Goal: Answer question/provide support: Answer question/provide support

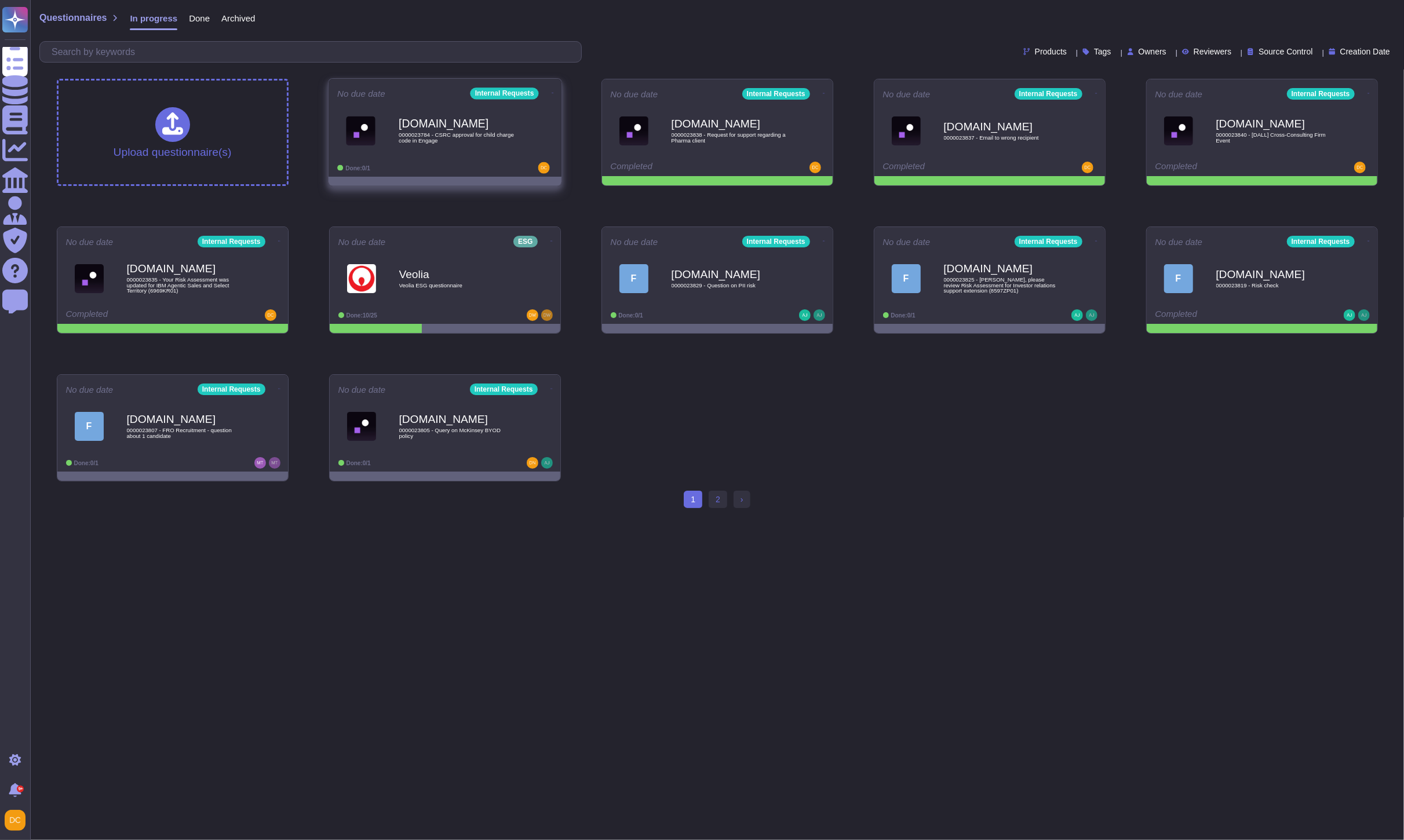
click at [465, 152] on div "[DOMAIN_NAME] 0000023784 - CSRC approval for child charge code in Engage" at bounding box center [457, 130] width 117 height 47
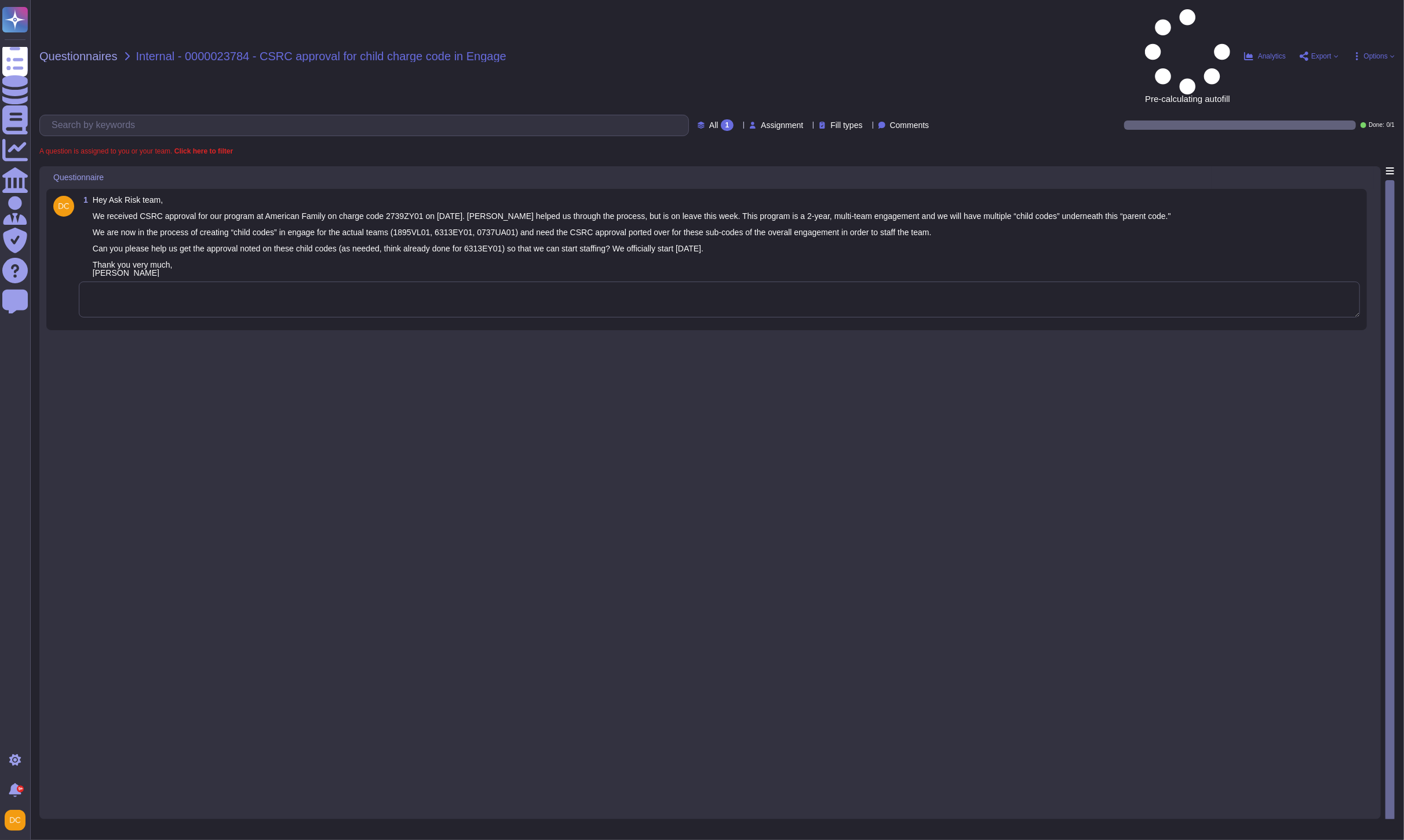
click at [160, 282] on textarea at bounding box center [719, 299] width 1281 height 36
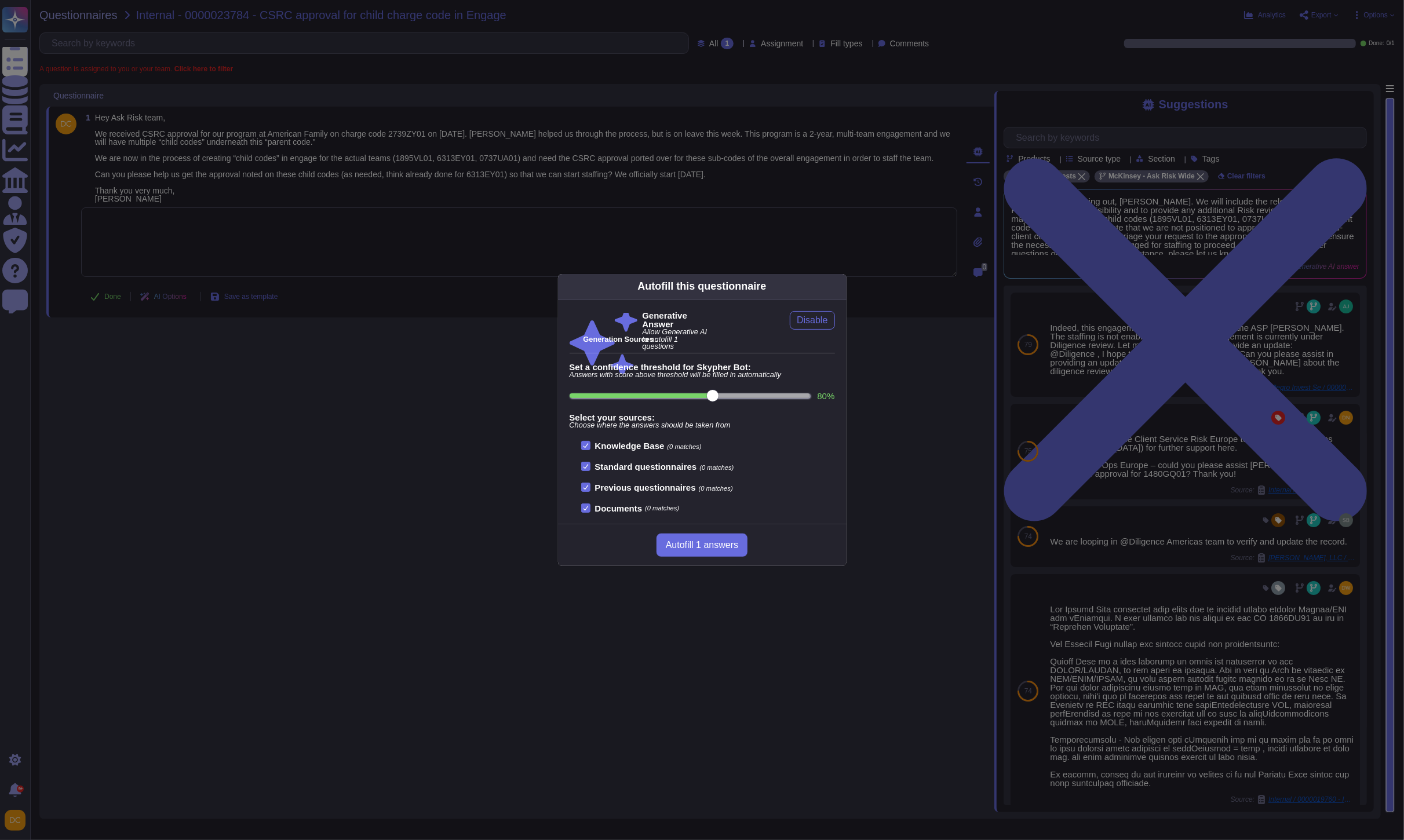
click at [1138, 483] on div "Autofill this questionnaire Generative Answer Allow Generative AI to autofill 1…" at bounding box center [702, 420] width 1404 height 840
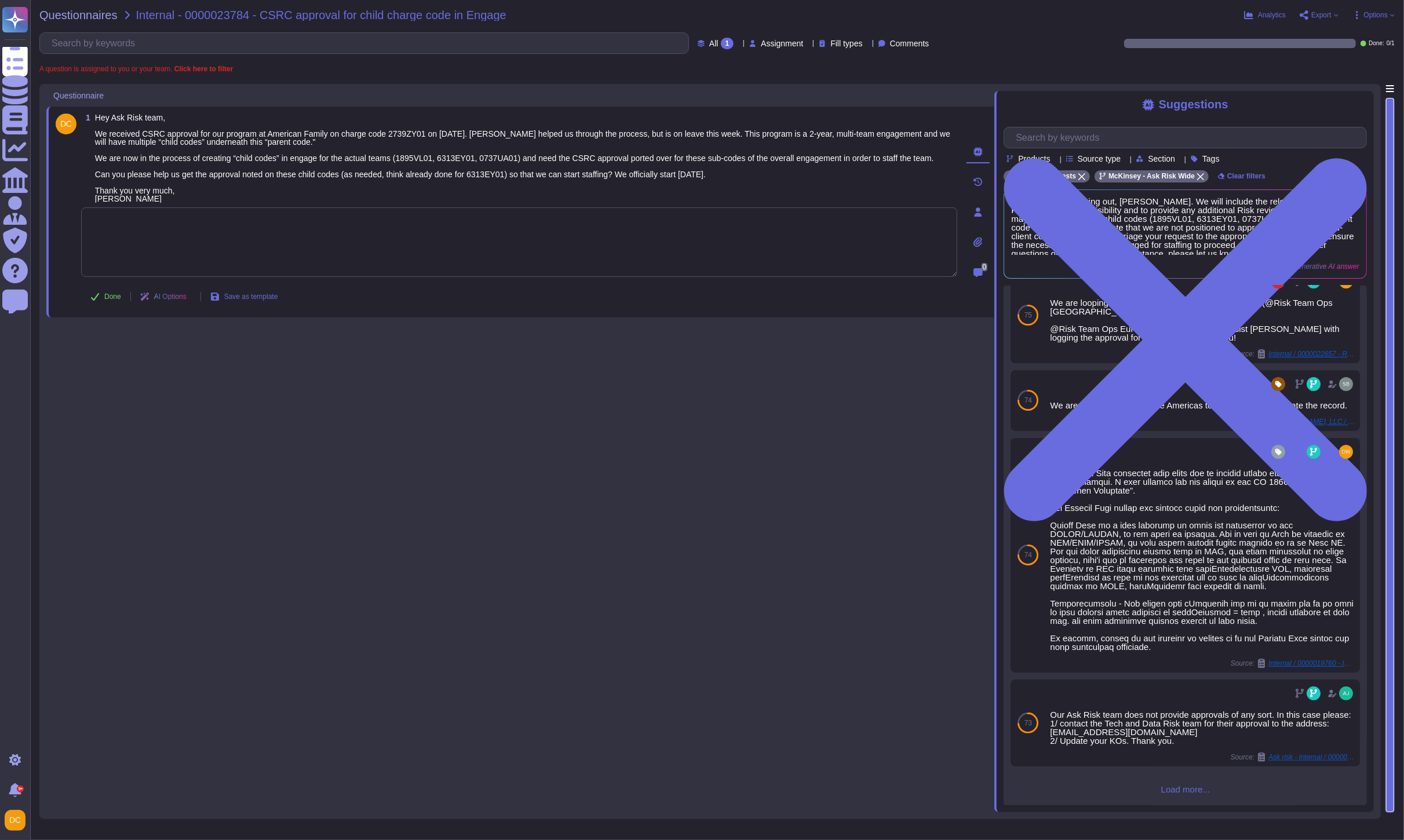
scroll to position [148, 0]
click at [186, 252] on textarea at bounding box center [519, 242] width 876 height 70
paste textarea "Could you please assist our team with the request below?"
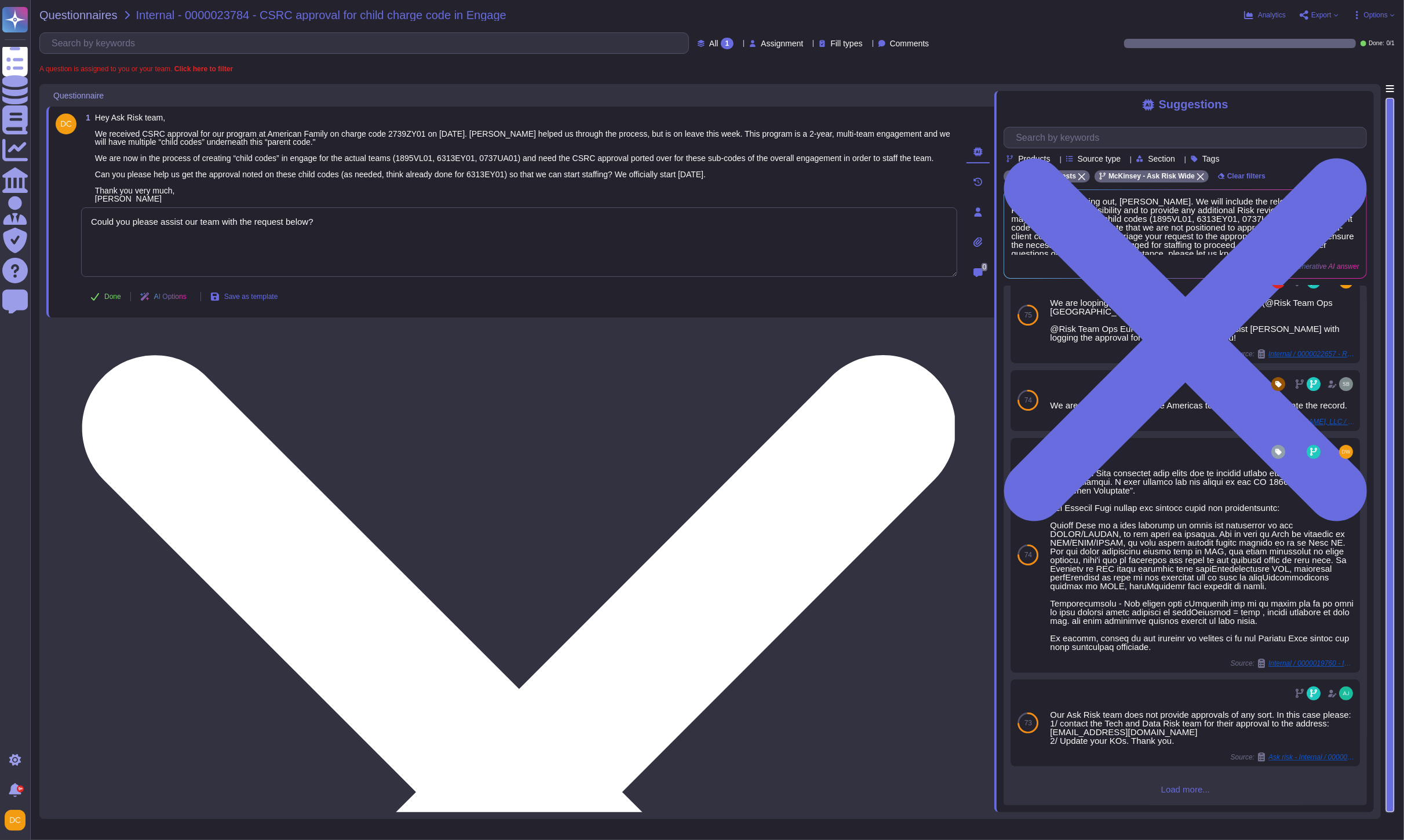
click at [242, 225] on textarea "Could you please assist our team with the request below?" at bounding box center [519, 242] width 876 height 70
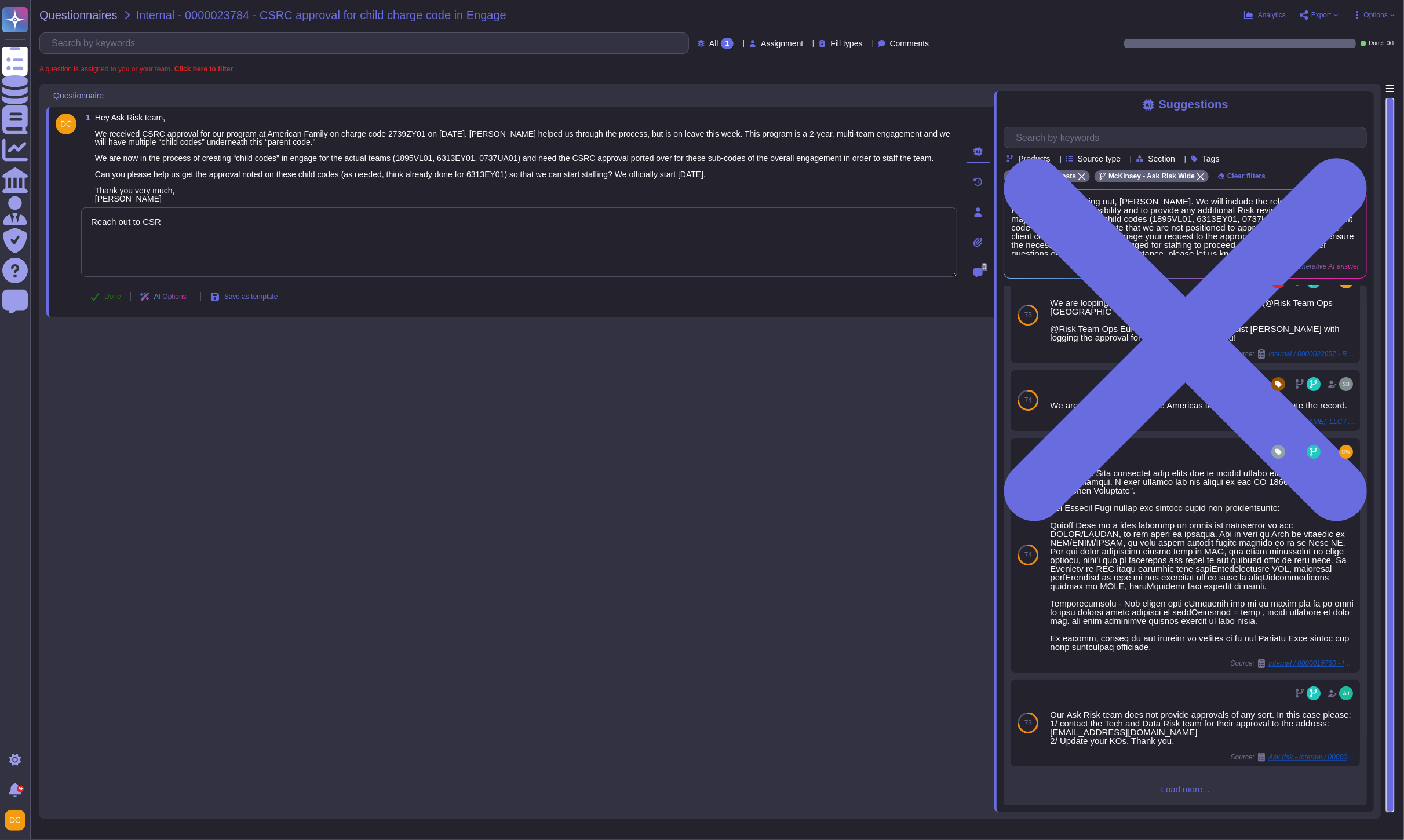
type textarea "Reach out to CSR"
click at [106, 304] on button "Done" at bounding box center [105, 297] width 49 height 23
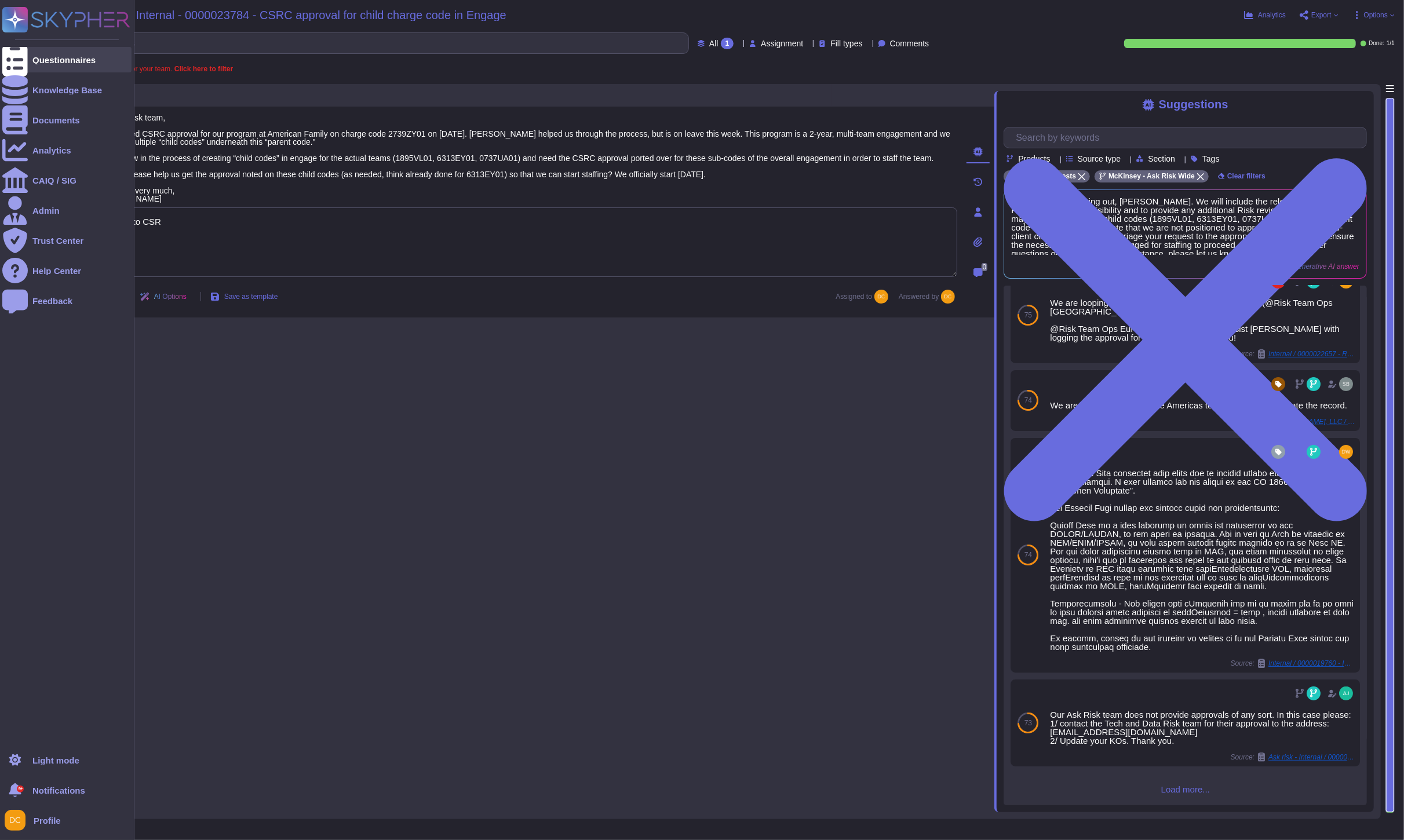
click at [26, 56] on div at bounding box center [15, 59] width 25 height 25
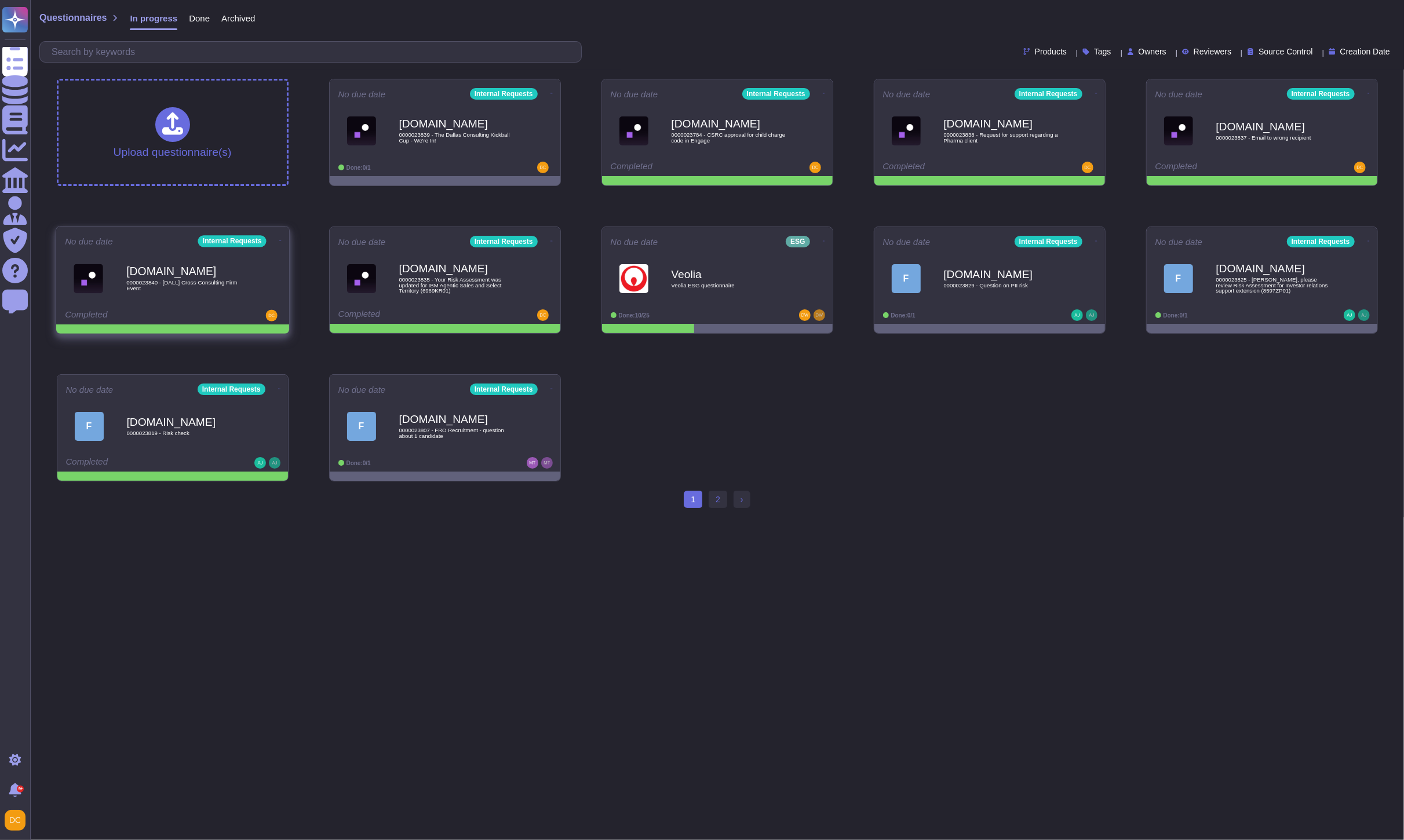
click at [279, 239] on icon at bounding box center [280, 240] width 2 height 3
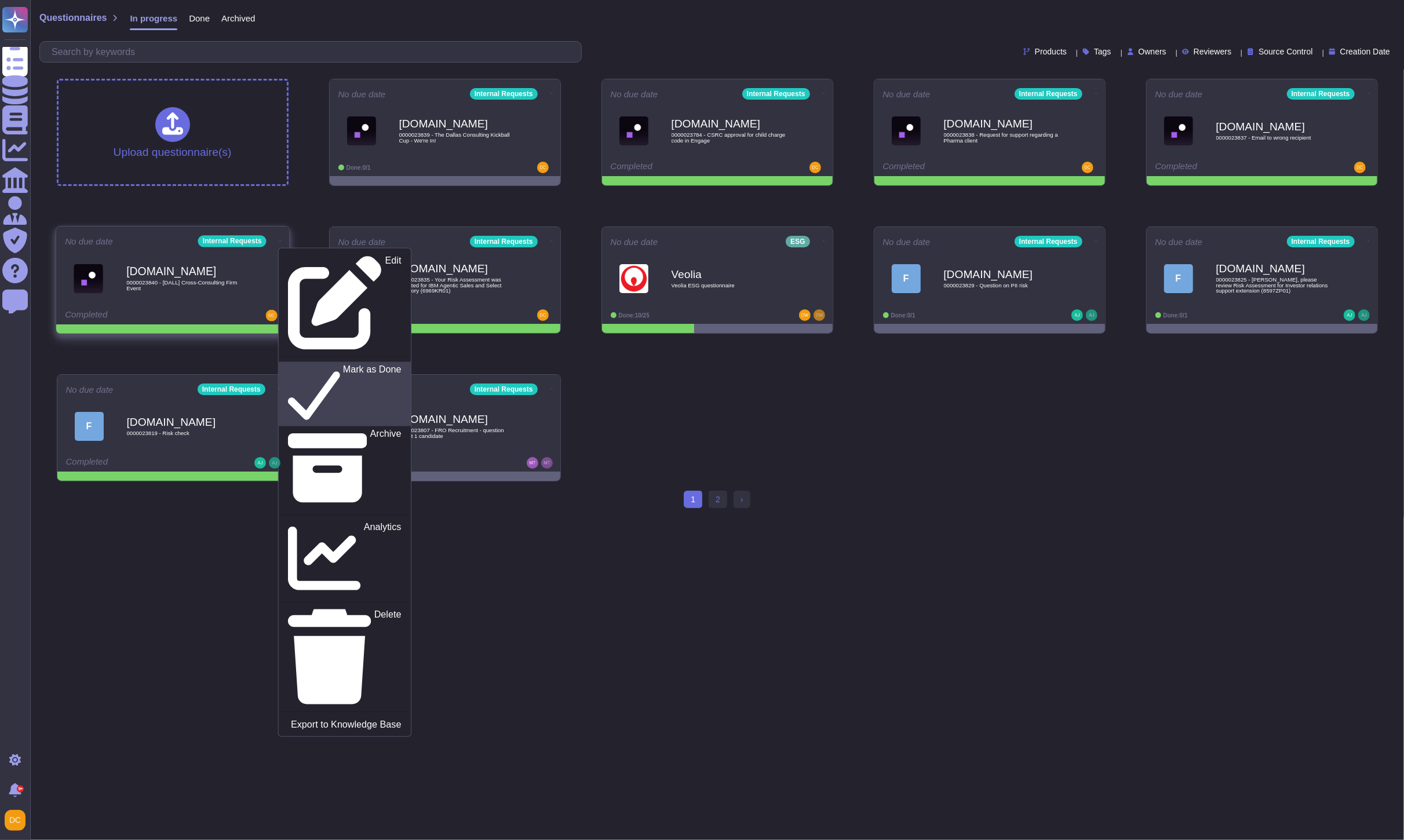
click at [343, 365] on p "Mark as Done" at bounding box center [372, 395] width 58 height 59
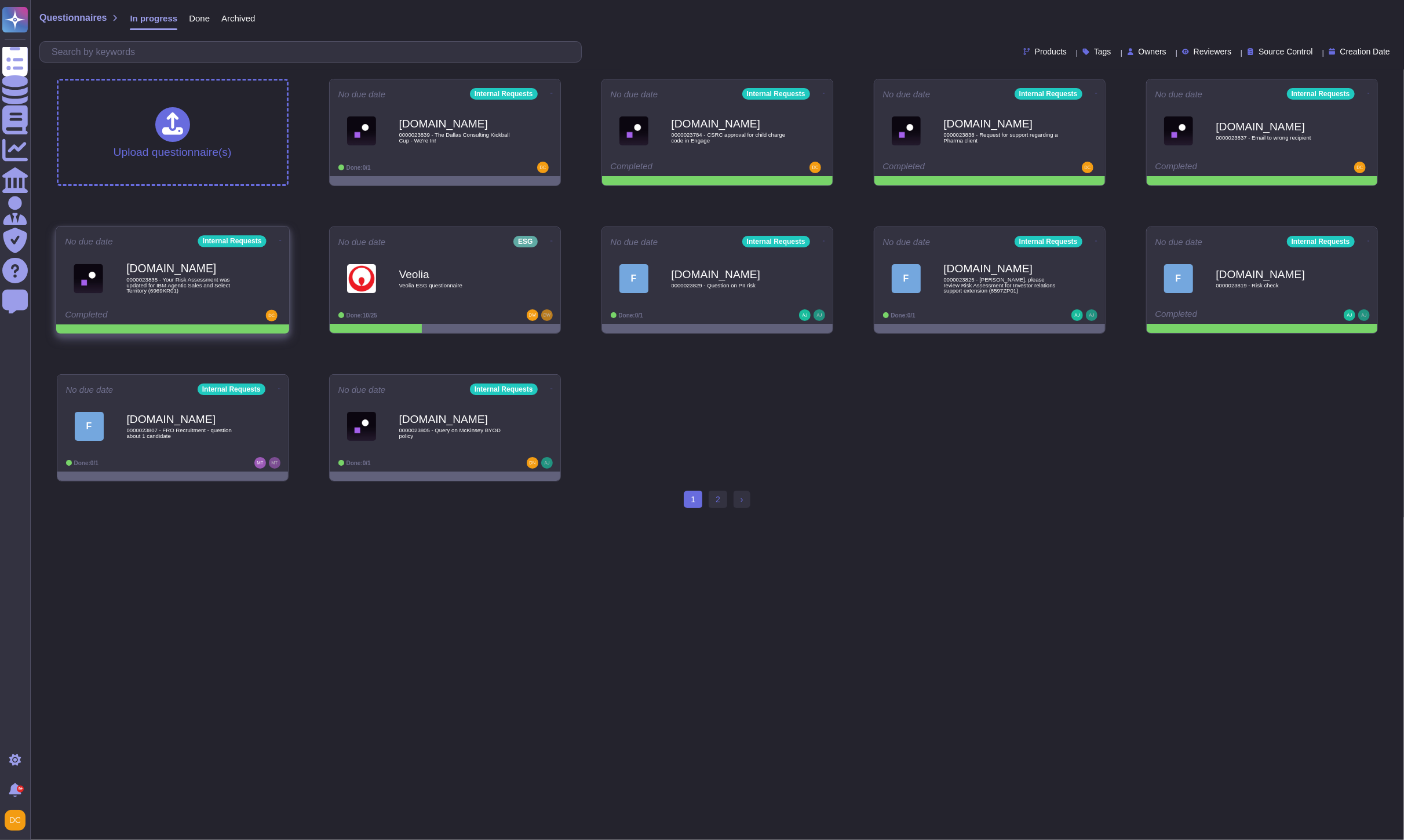
click at [279, 239] on icon at bounding box center [280, 240] width 2 height 3
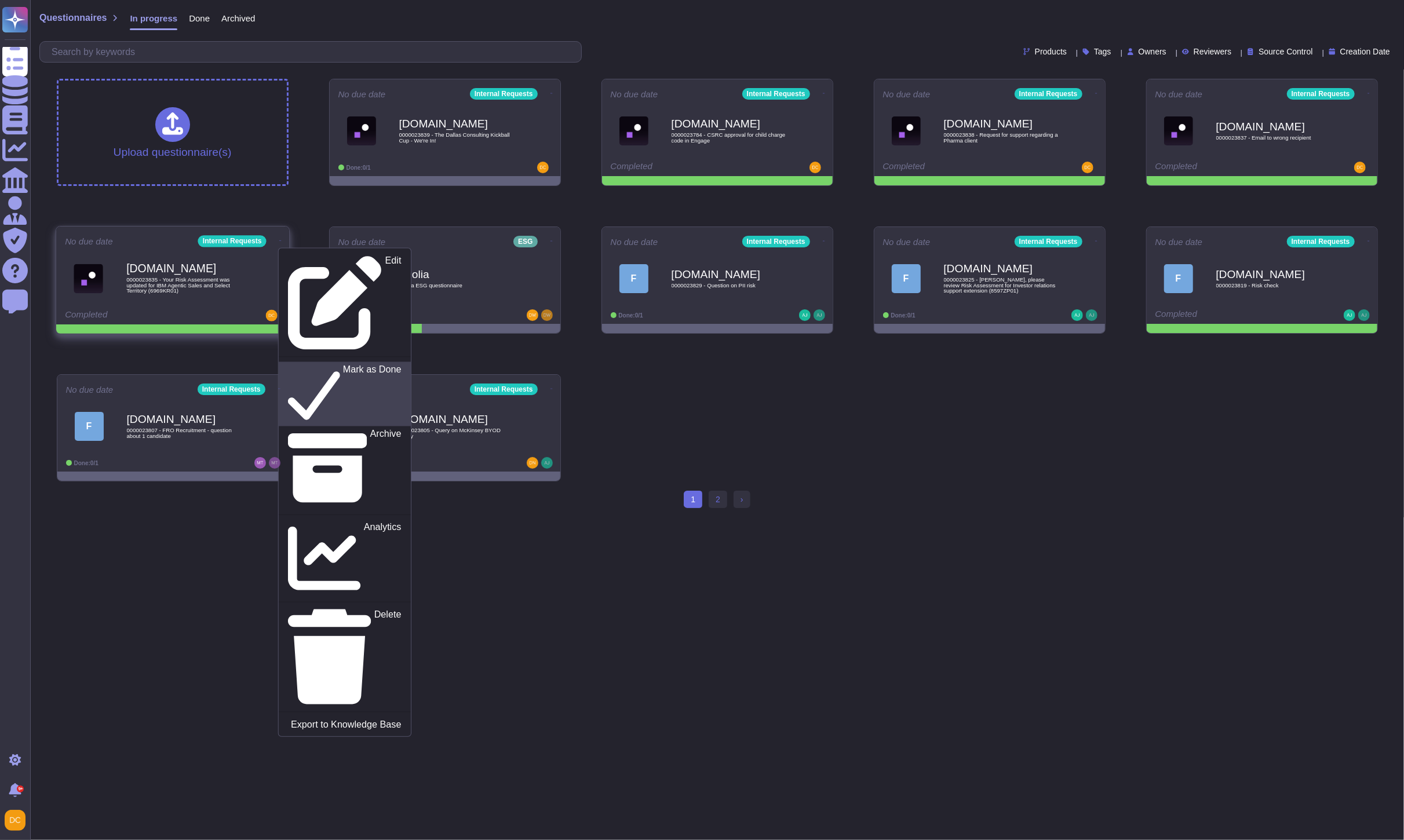
click at [343, 365] on p "Mark as Done" at bounding box center [372, 395] width 58 height 59
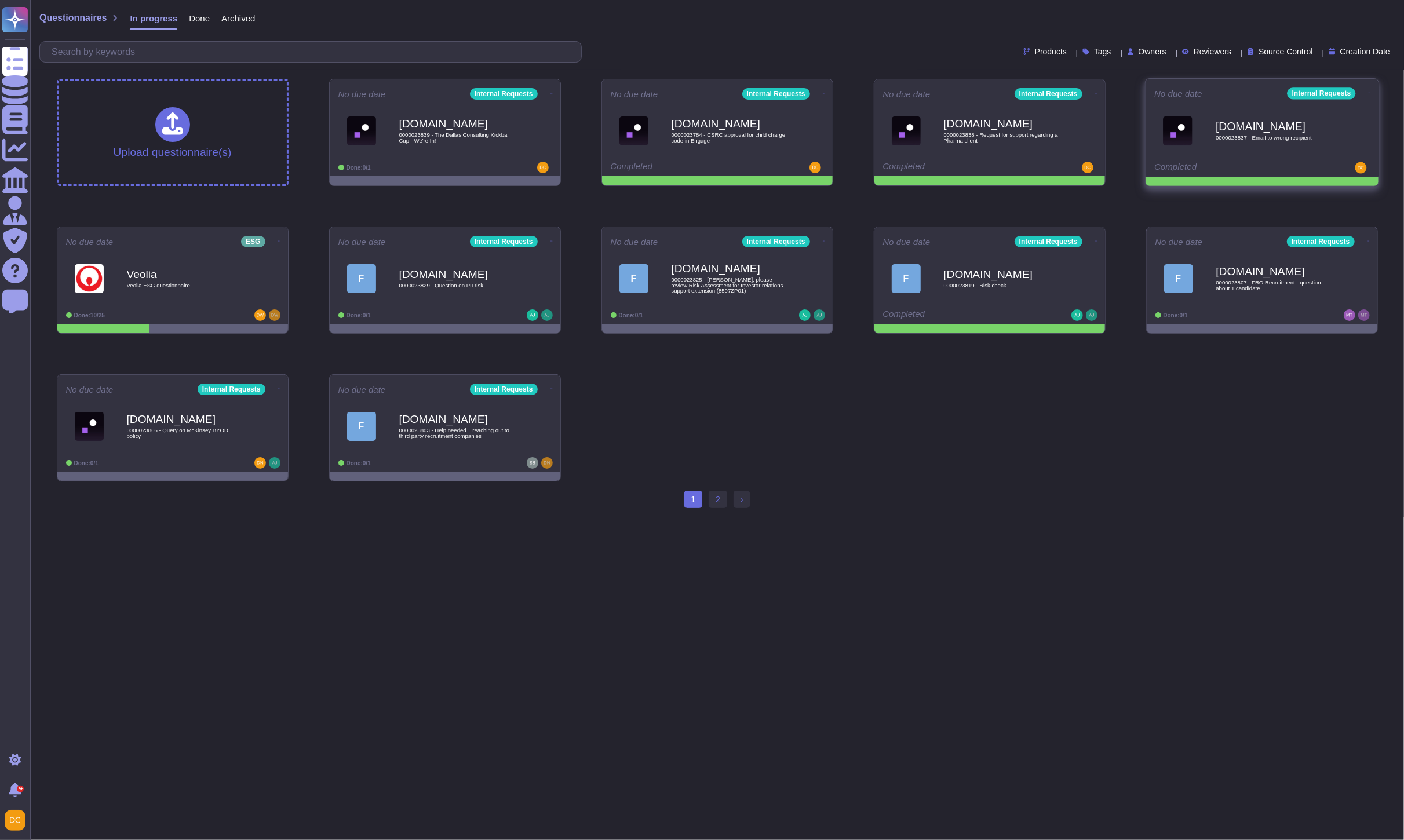
click at [1368, 92] on icon at bounding box center [1369, 93] width 2 height 3
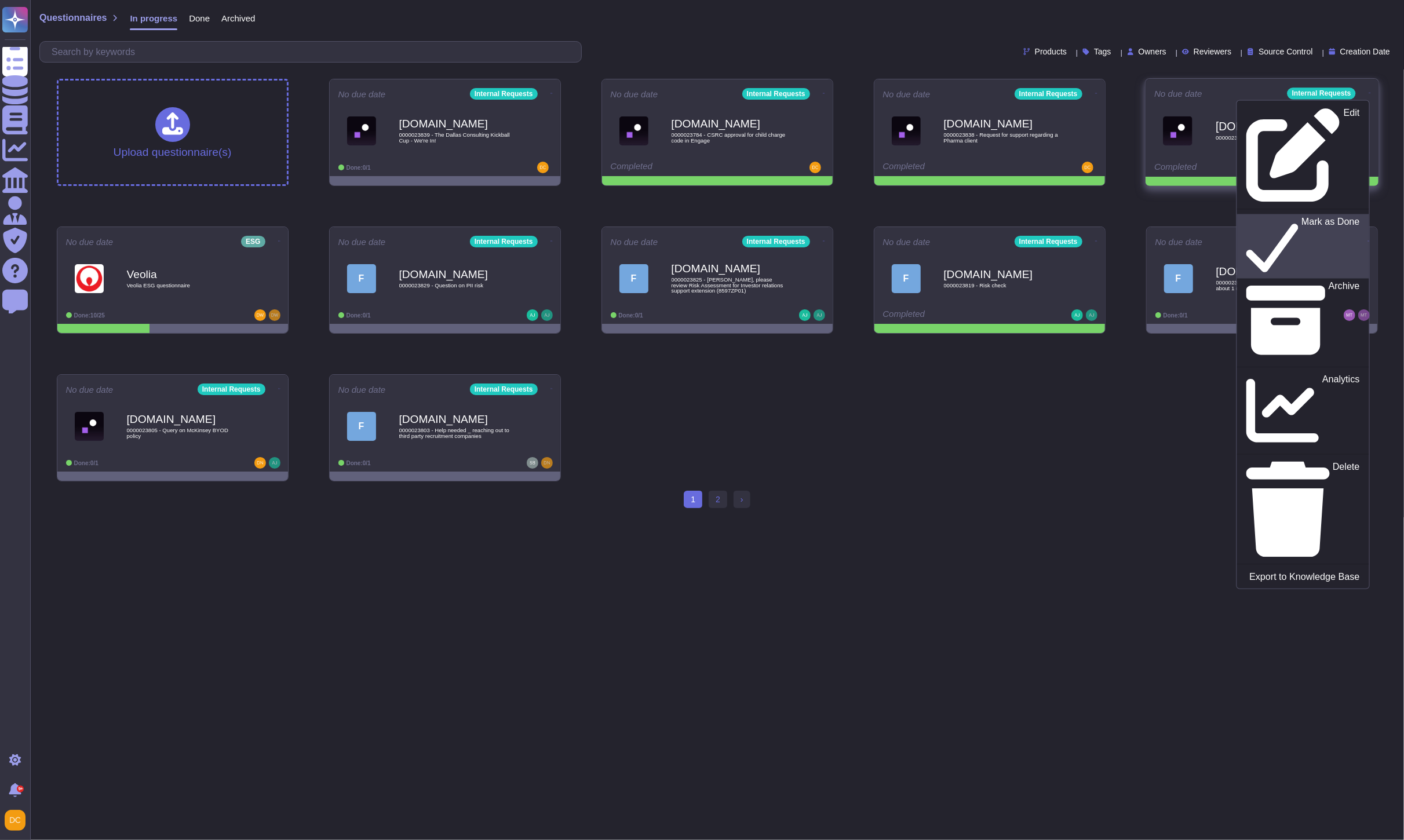
click at [1324, 217] on div "Mark as Done" at bounding box center [1302, 246] width 113 height 60
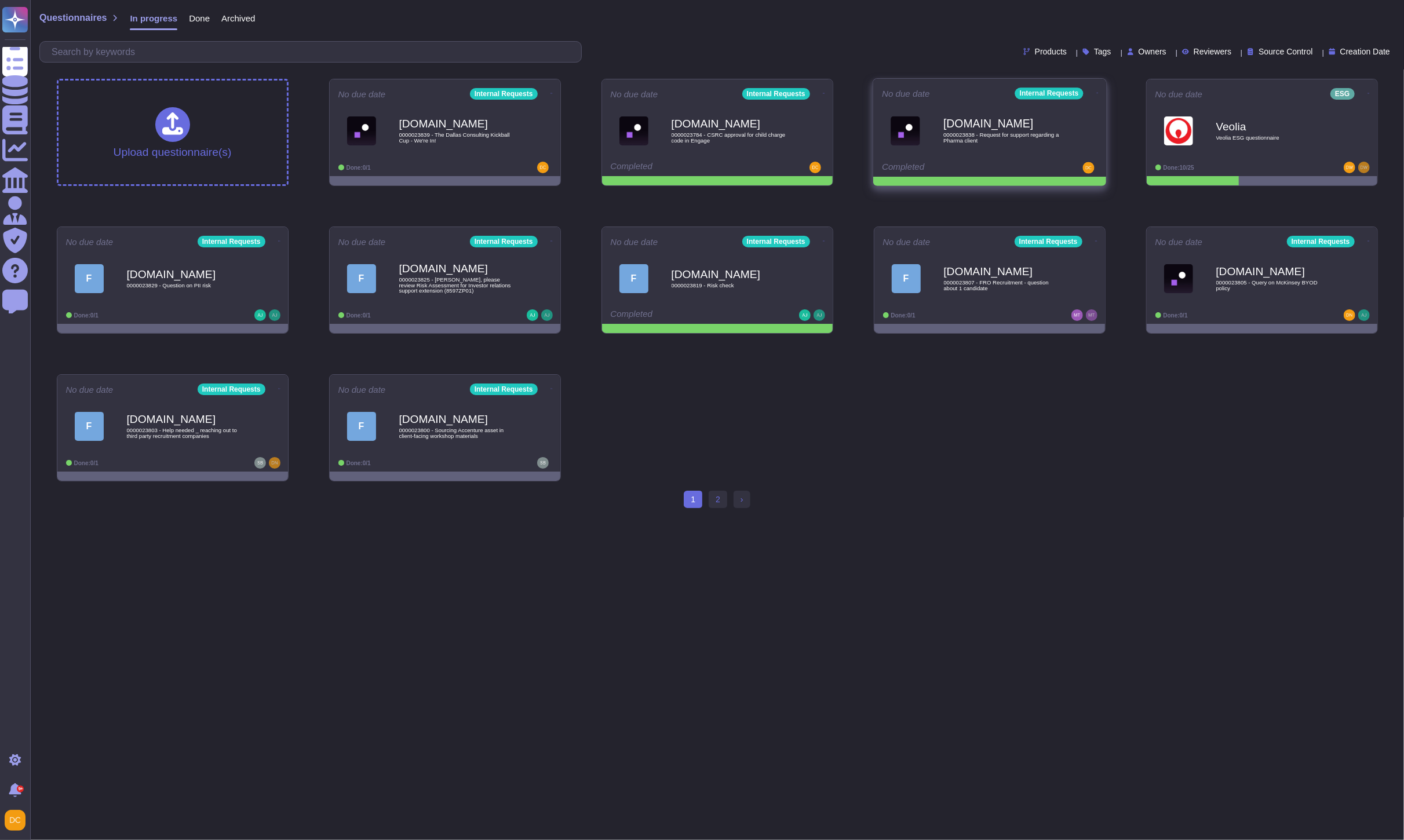
click at [1096, 92] on icon at bounding box center [1097, 93] width 2 height 3
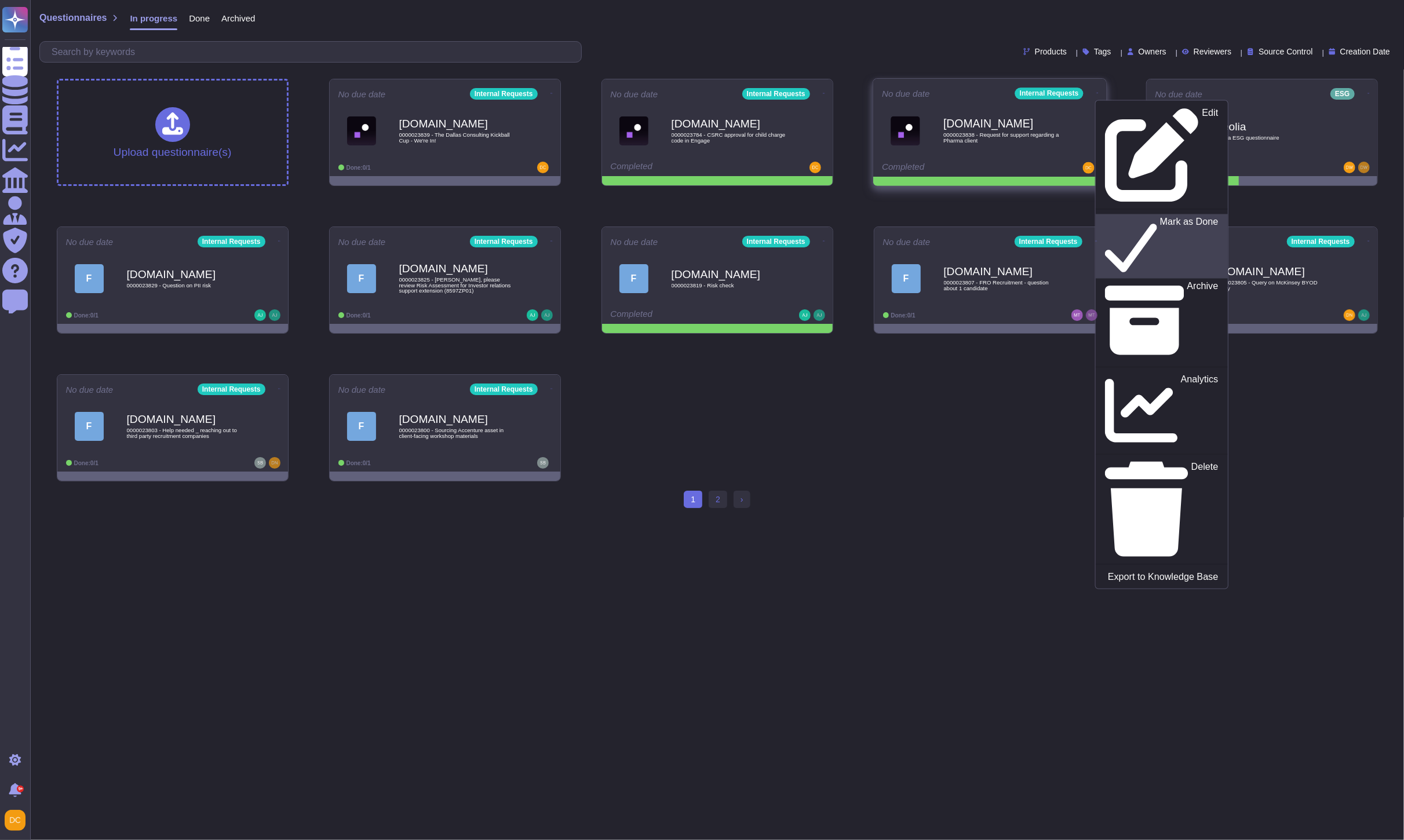
click at [1159, 217] on p "Mark as Done" at bounding box center [1188, 247] width 58 height 59
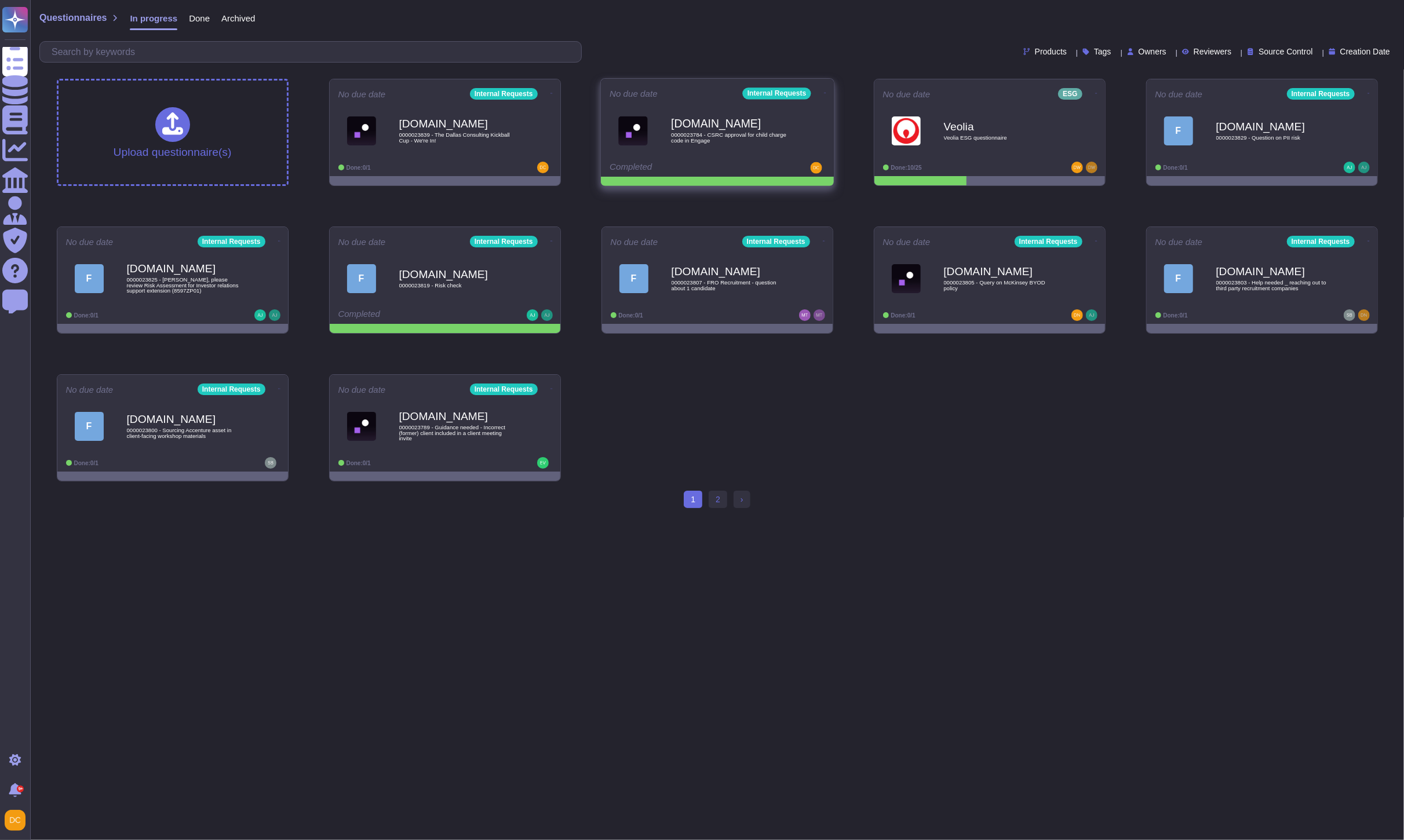
click at [824, 92] on icon at bounding box center [825, 93] width 2 height 3
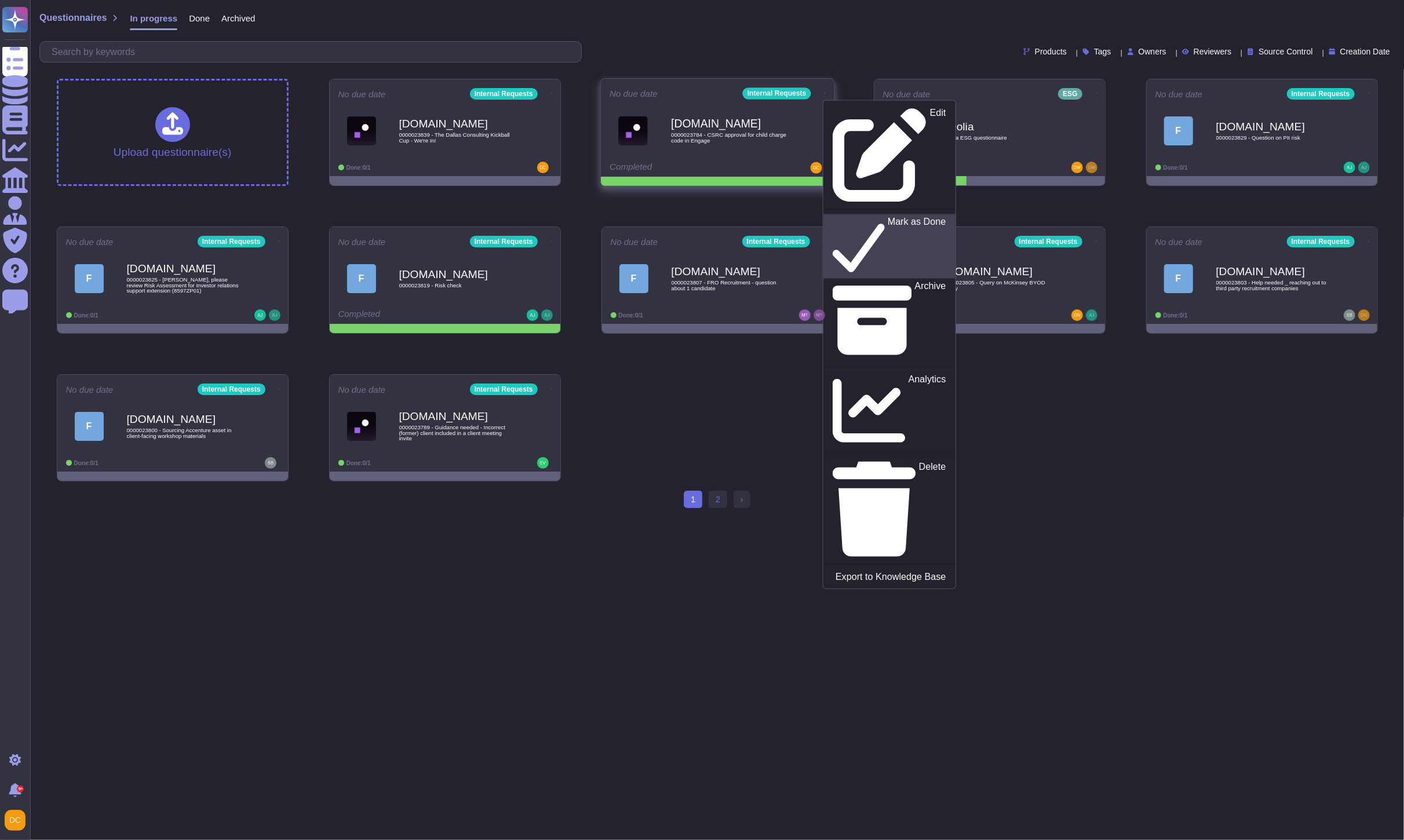
click at [832, 217] on icon at bounding box center [858, 246] width 52 height 60
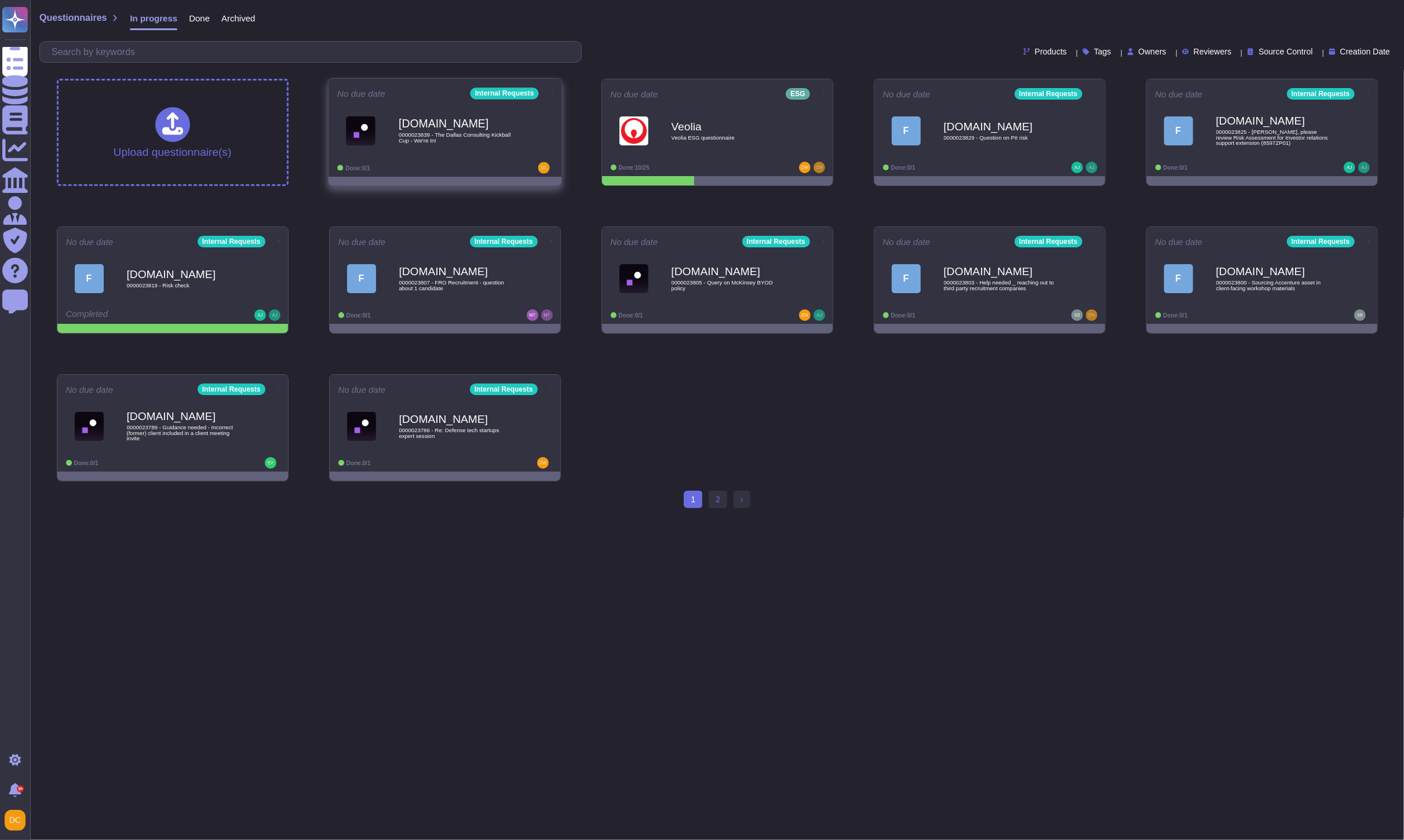
click at [482, 165] on div at bounding box center [516, 168] width 72 height 12
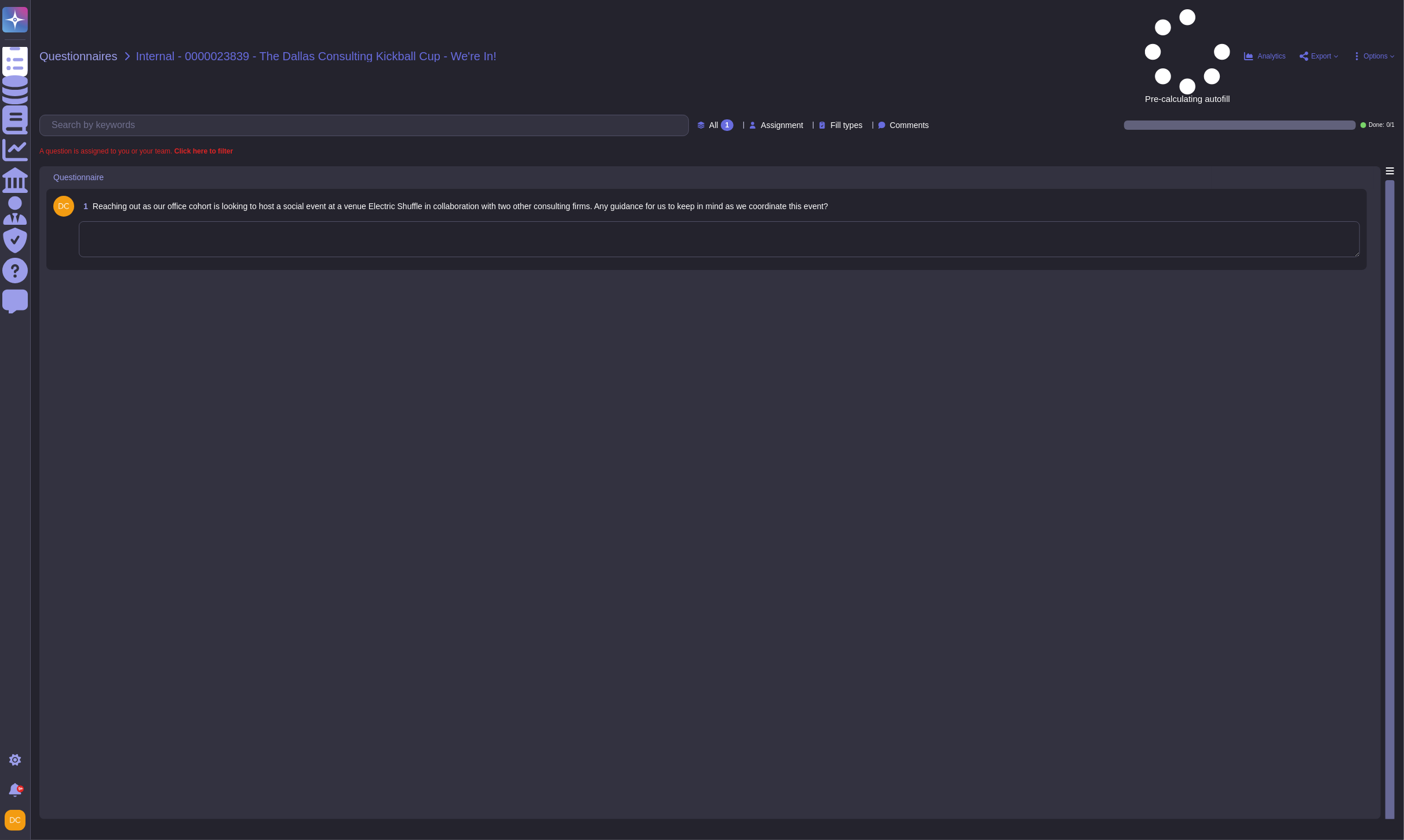
click at [145, 222] on textarea at bounding box center [719, 239] width 1281 height 36
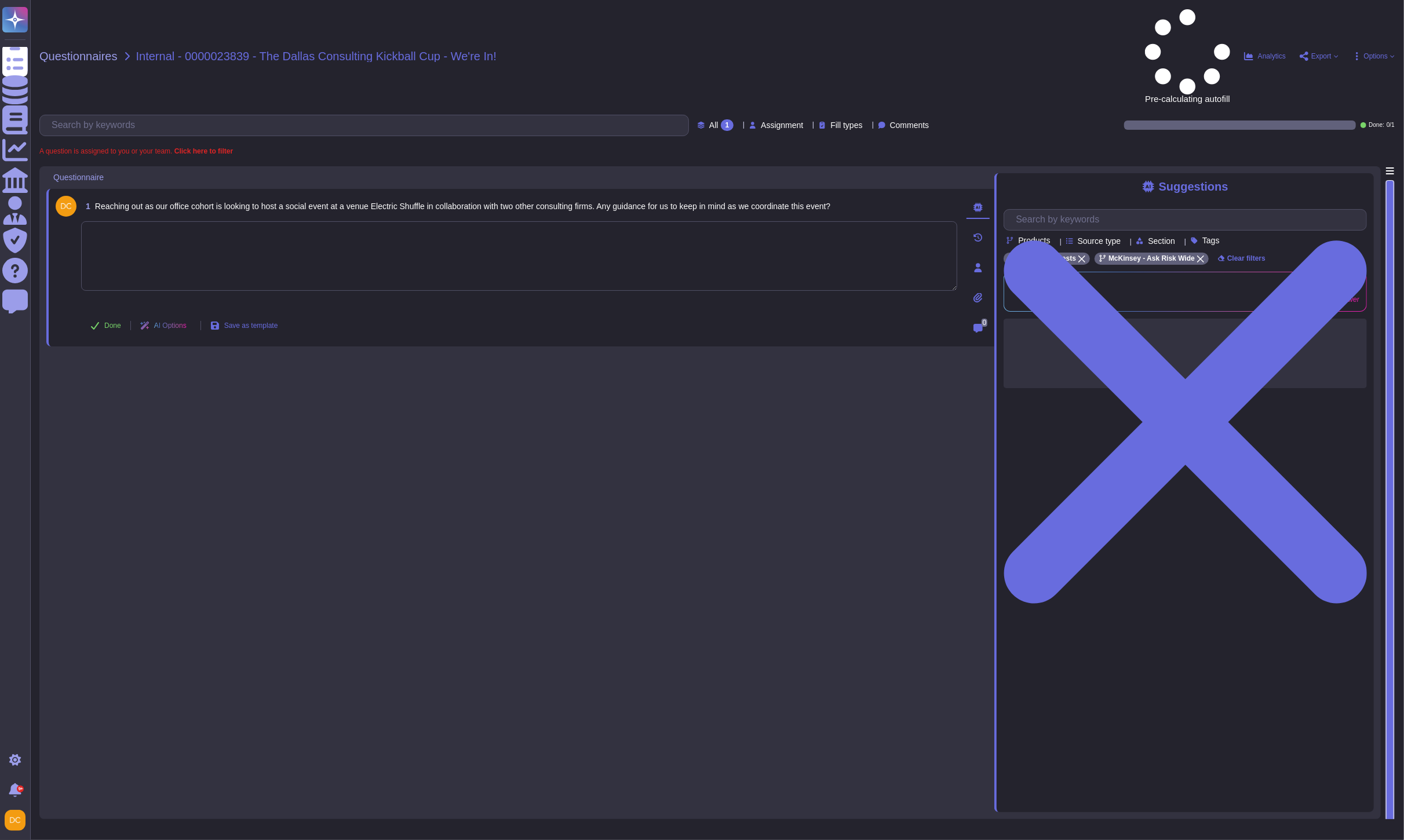
paste textarea "0000023839 - The Dallas Consulting Kickball Cup - We're In!"
type textarea "0000023839 - The Dallas Consulting Kickball Cup - We're In!"
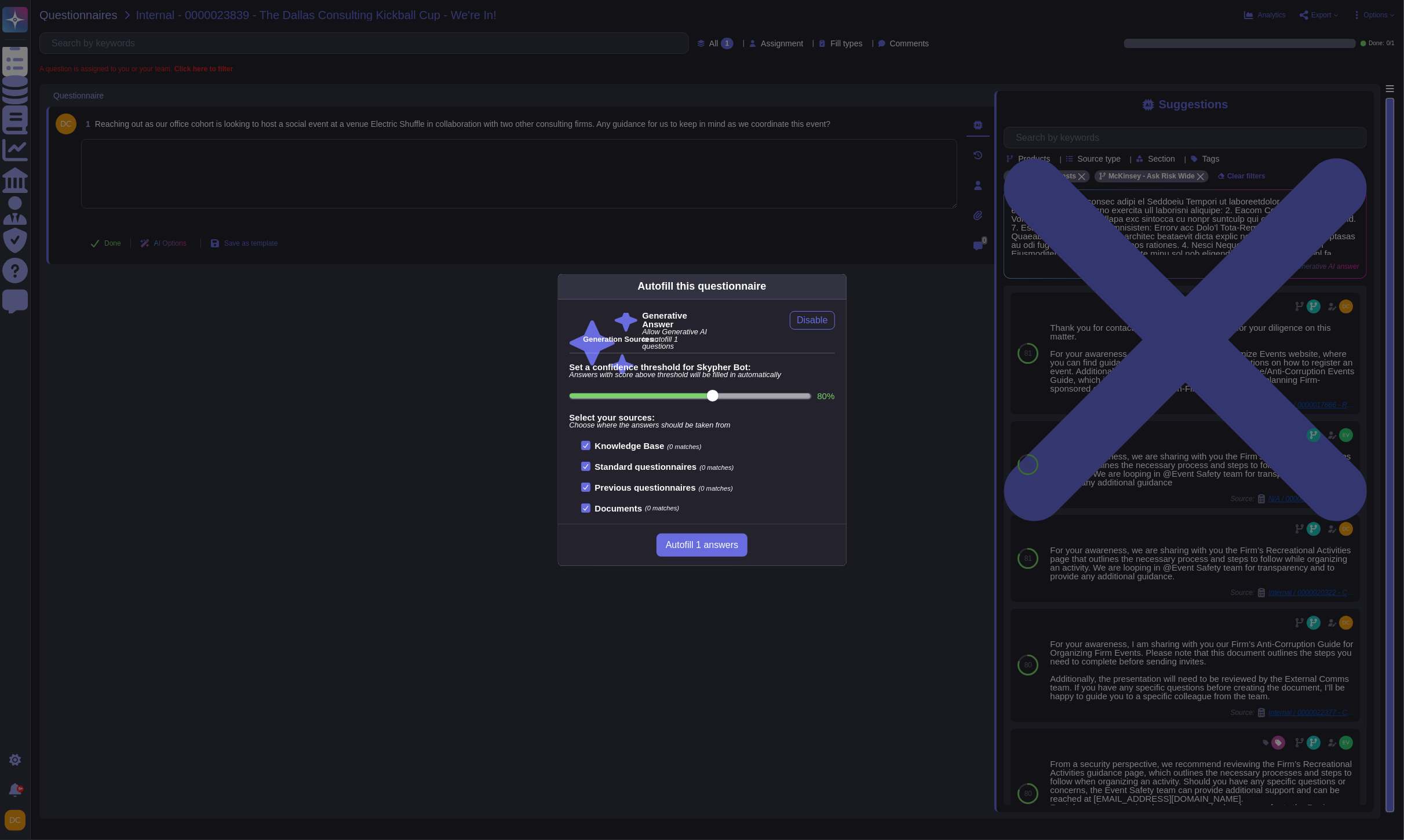
click at [360, 209] on div "Autofill this questionnaire Generative Answer Allow Generative AI to autofill 1…" at bounding box center [702, 420] width 1404 height 840
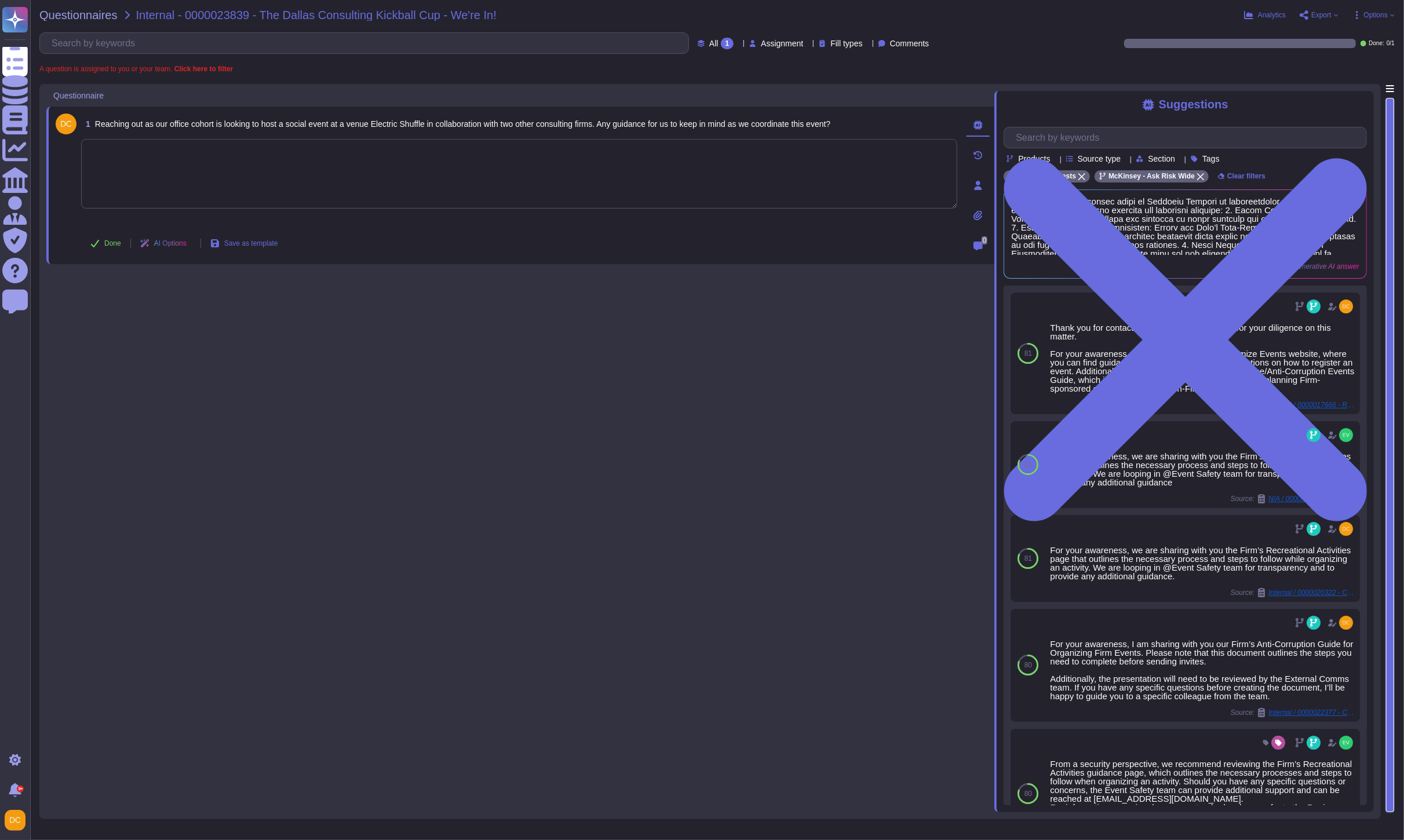
click at [308, 174] on textarea at bounding box center [519, 174] width 876 height 70
paste textarea "Thanks, [PERSON_NAME] and team, Our team received two requests for the same eve…"
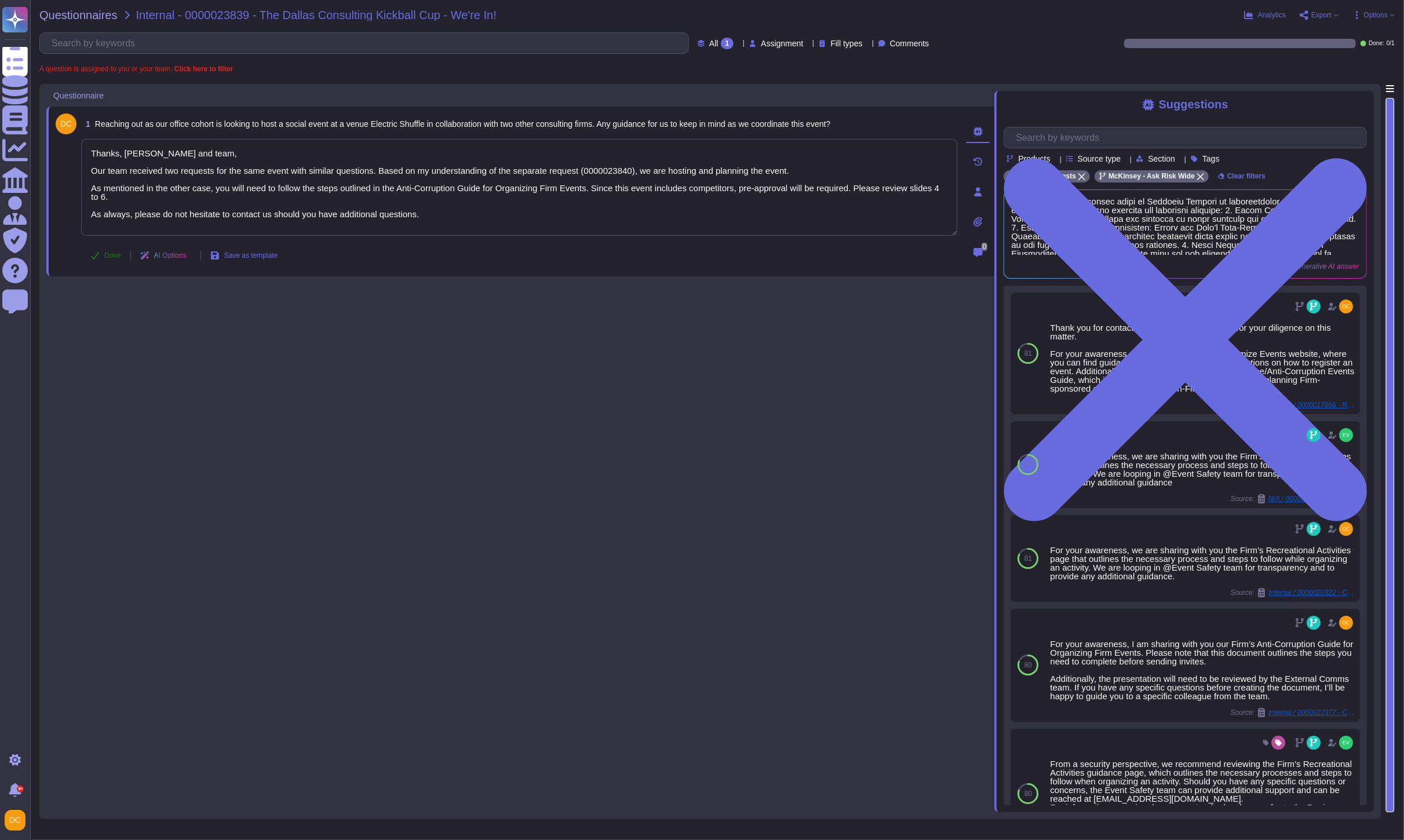
type textarea "Thanks, [PERSON_NAME] and team, Our team received two requests for the same eve…"
click at [112, 254] on span "Done" at bounding box center [113, 256] width 17 height 7
